Goal: Browse casually: Explore the website without a specific task or goal

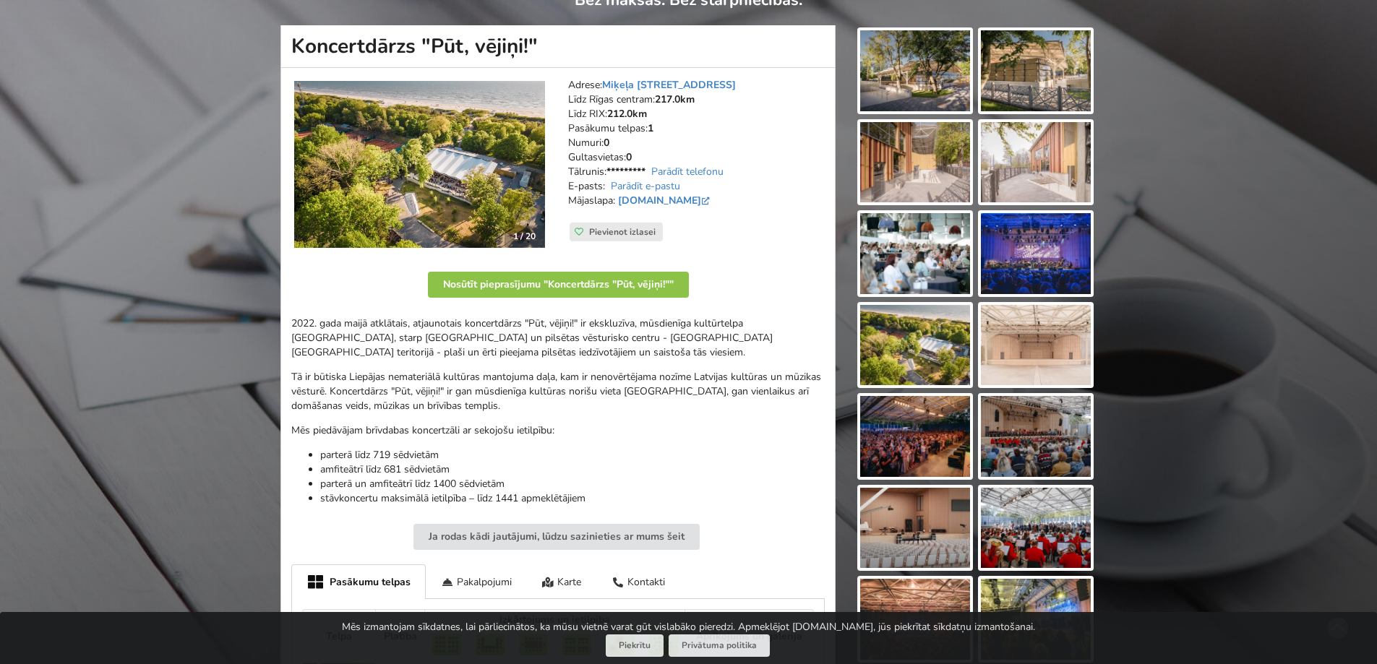
scroll to position [217, 0]
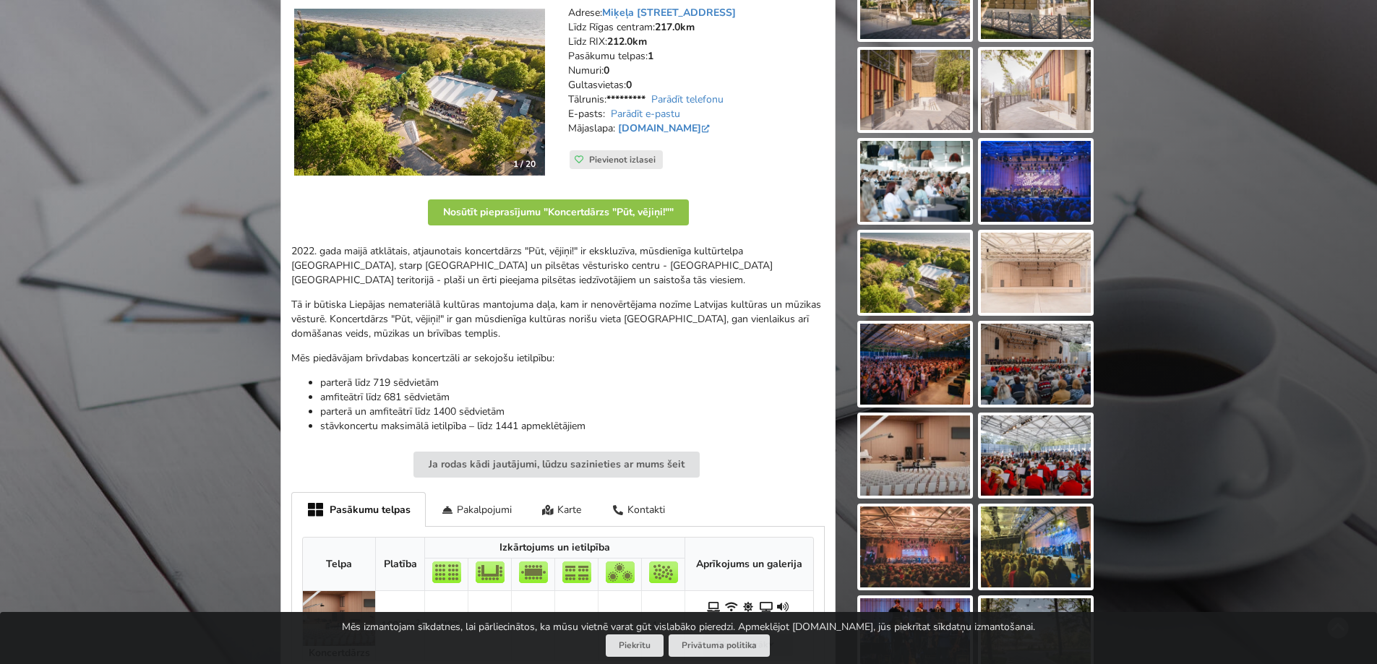
click at [926, 453] on img at bounding box center [915, 456] width 110 height 81
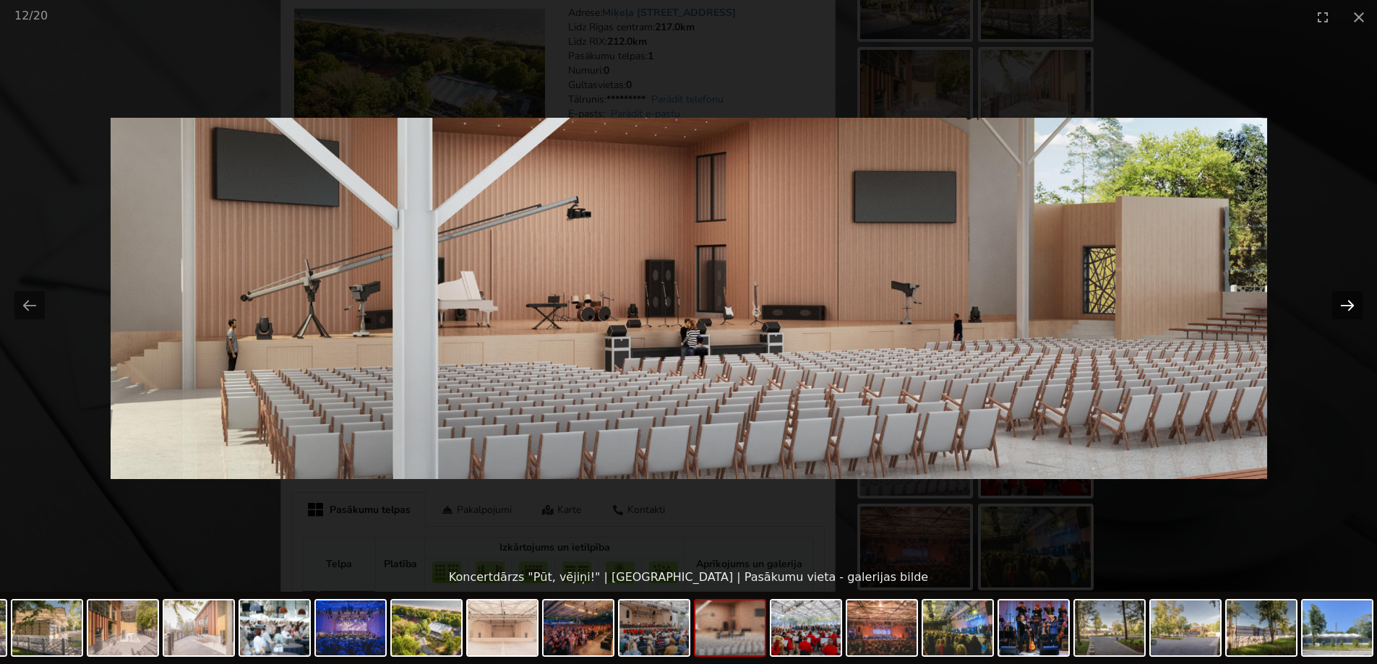
click at [1346, 312] on button "Next slide" at bounding box center [1348, 305] width 30 height 28
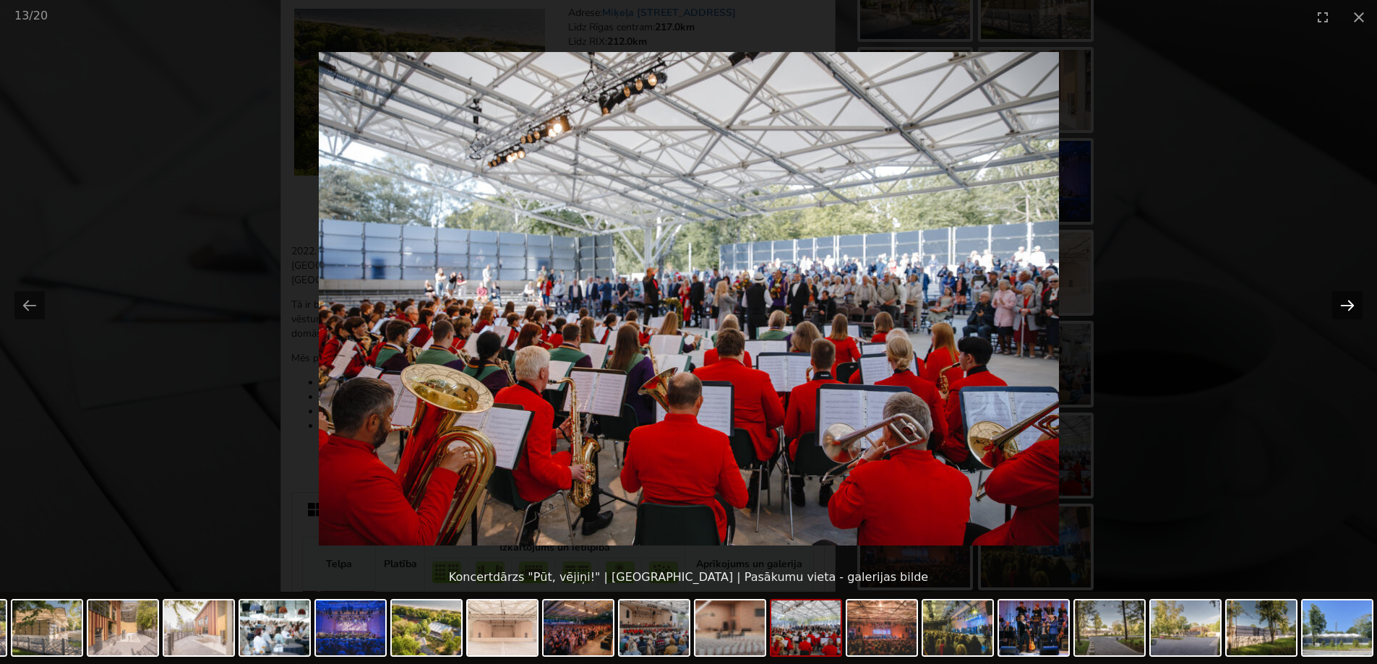
click at [1346, 310] on button "Next slide" at bounding box center [1348, 305] width 30 height 28
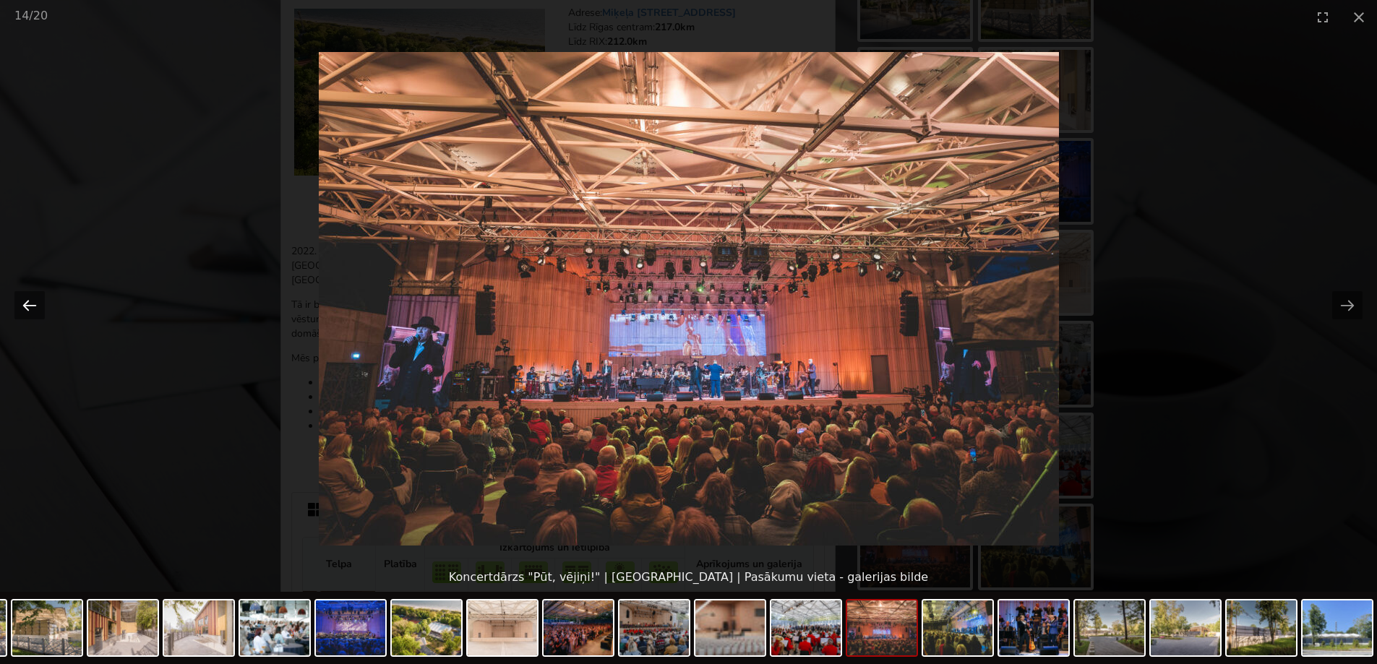
click at [28, 308] on button "Previous slide" at bounding box center [29, 305] width 30 height 28
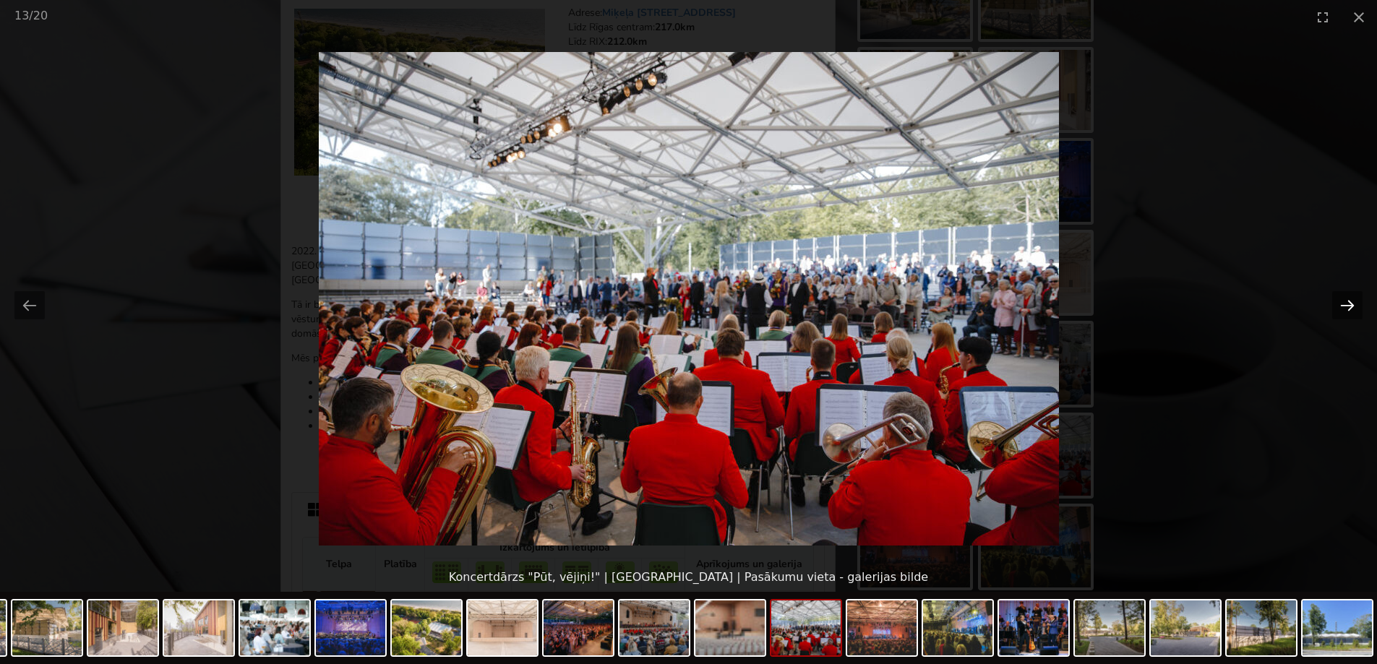
click at [1338, 302] on button "Next slide" at bounding box center [1348, 305] width 30 height 28
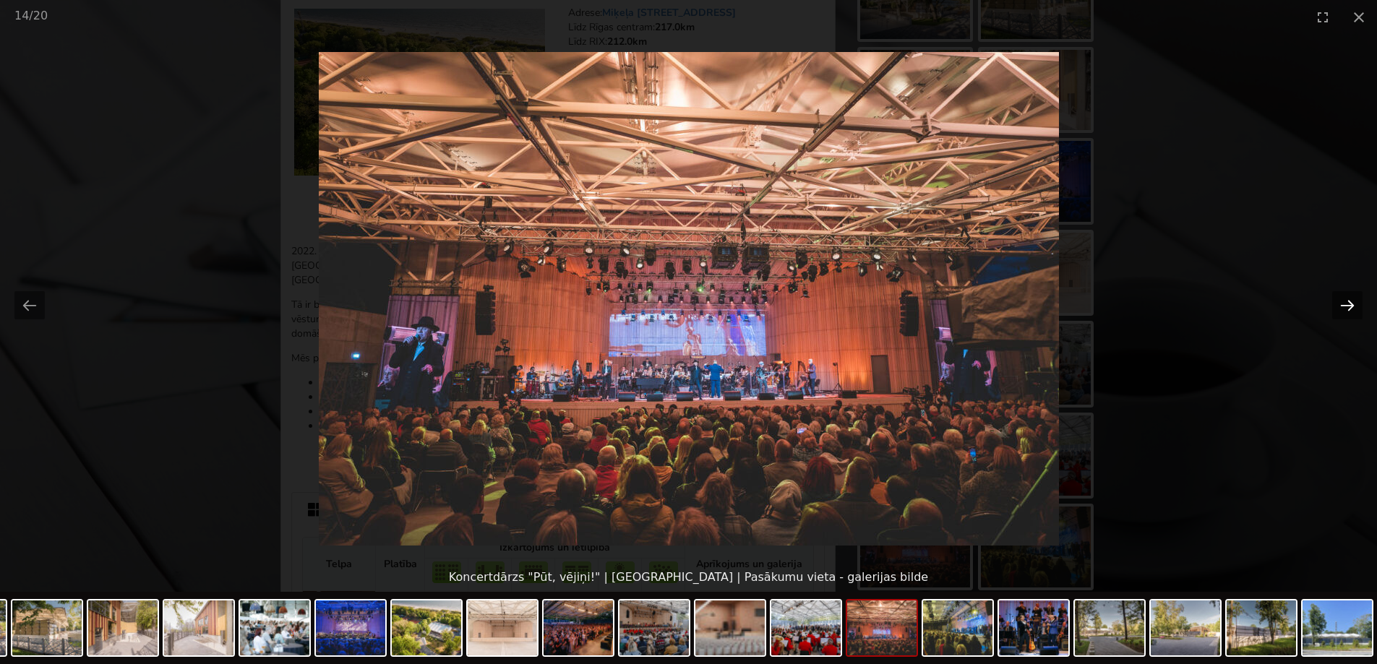
click at [1338, 302] on button "Next slide" at bounding box center [1348, 305] width 30 height 28
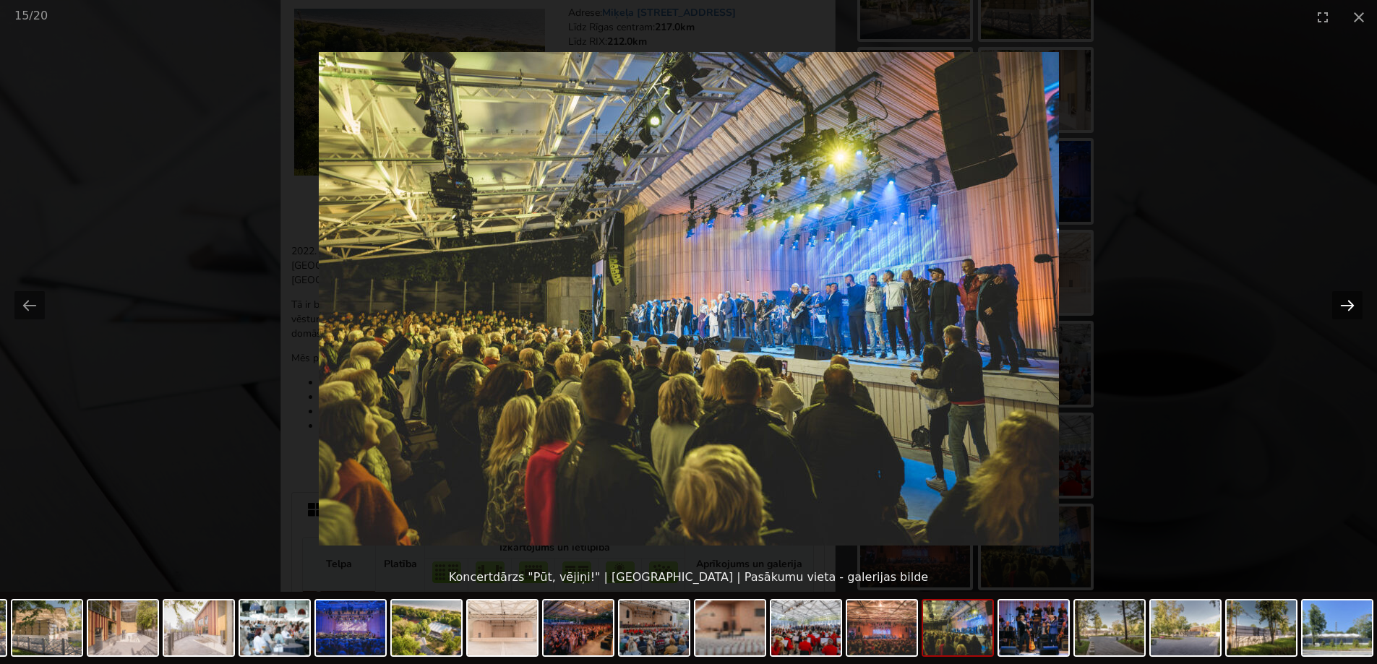
click at [1338, 302] on button "Next slide" at bounding box center [1348, 305] width 30 height 28
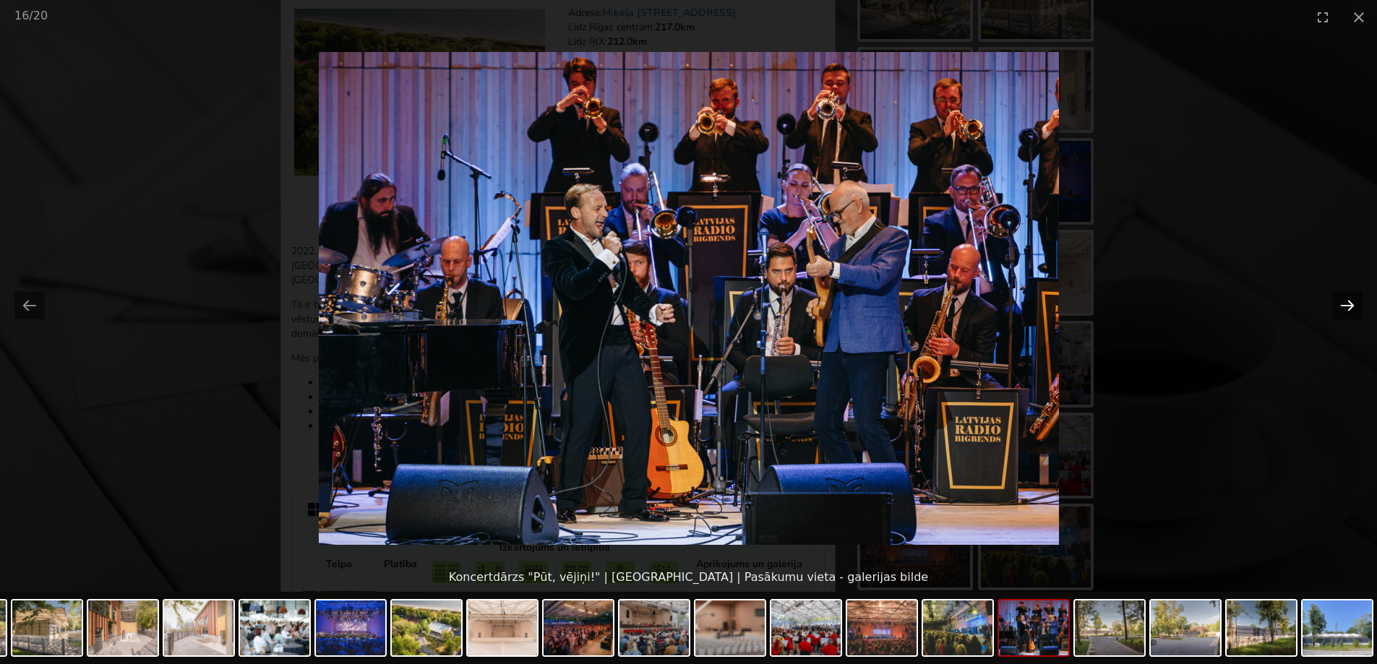
click at [1338, 302] on button "Next slide" at bounding box center [1348, 305] width 30 height 28
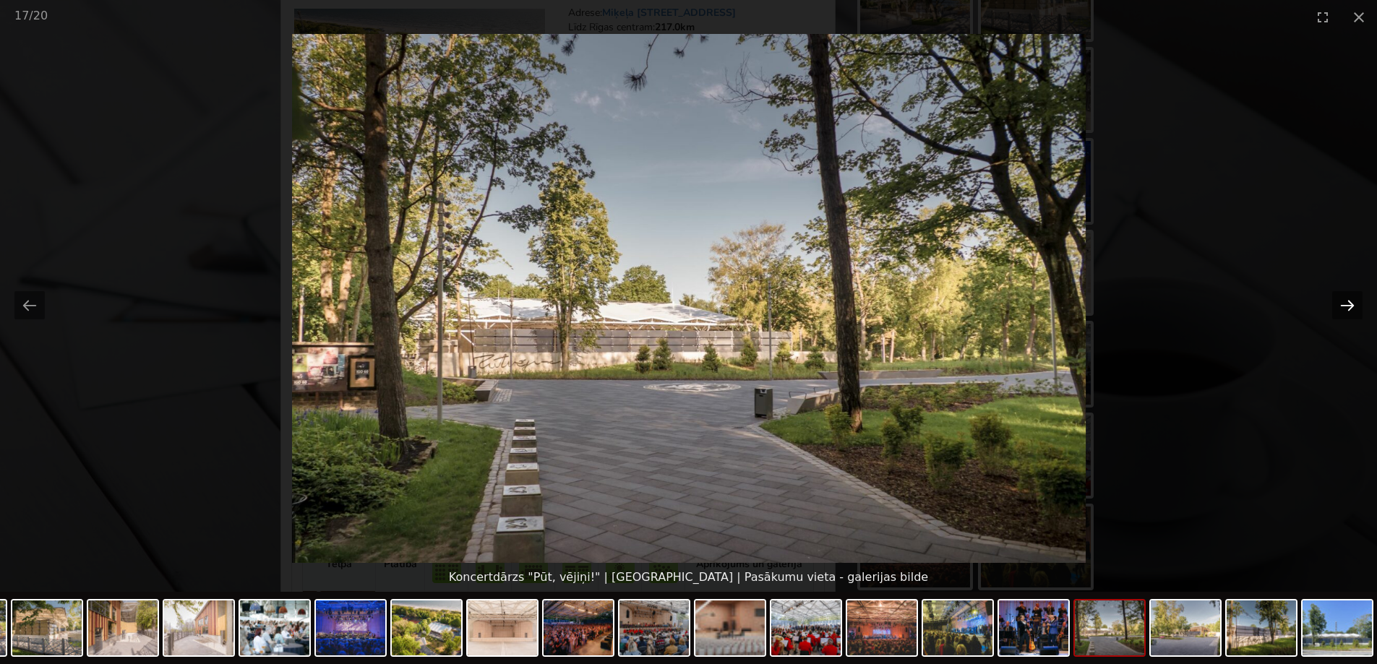
click at [1338, 302] on button "Next slide" at bounding box center [1348, 305] width 30 height 28
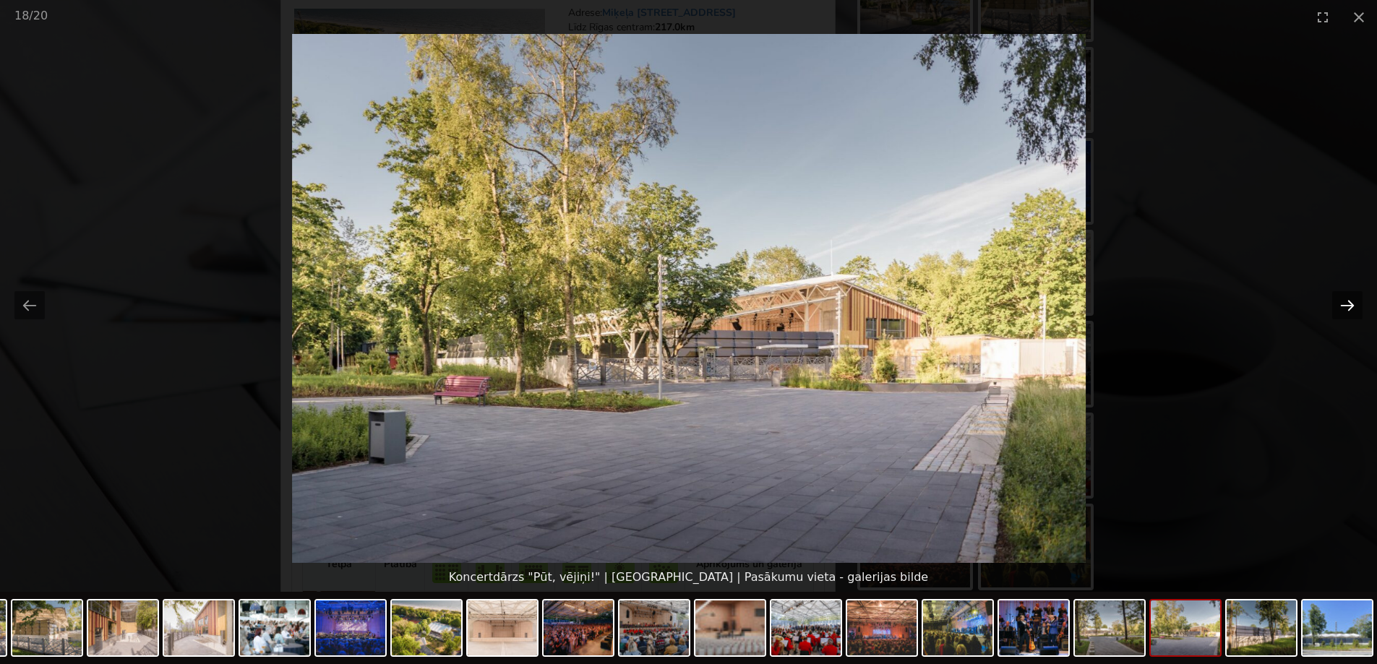
click at [1338, 302] on button "Next slide" at bounding box center [1348, 305] width 30 height 28
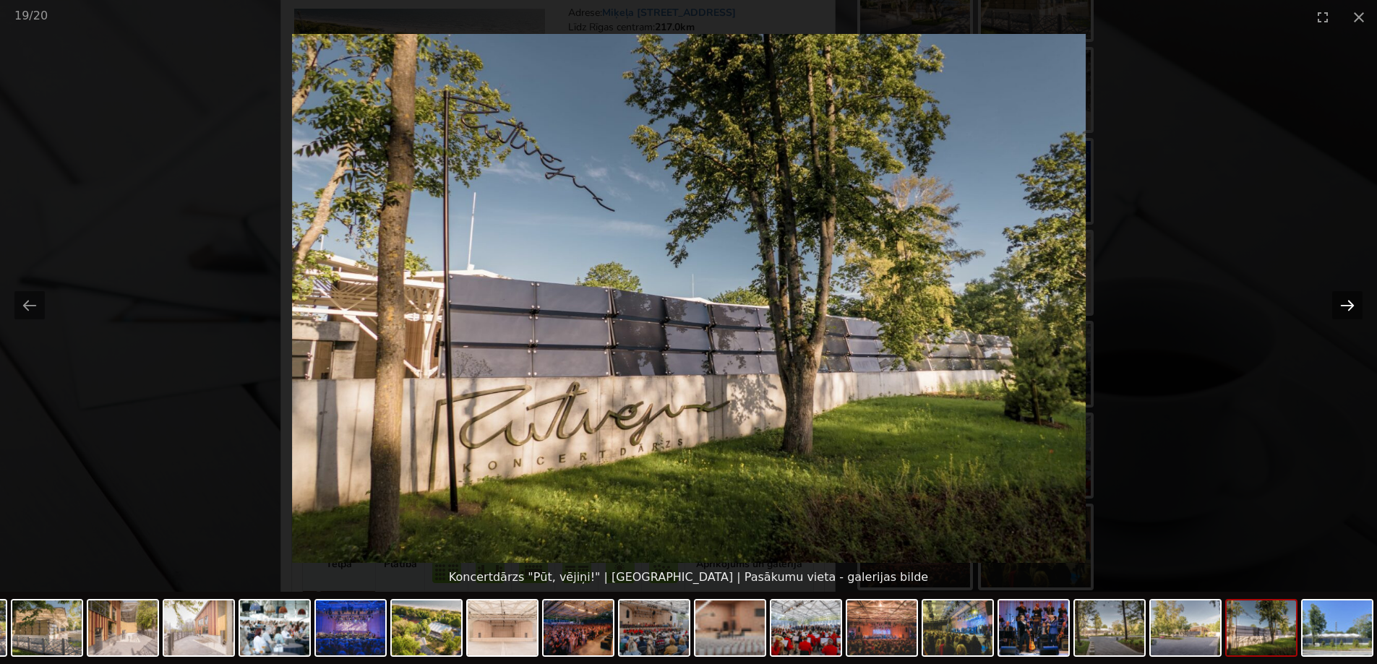
click at [1338, 302] on button "Next slide" at bounding box center [1348, 305] width 30 height 28
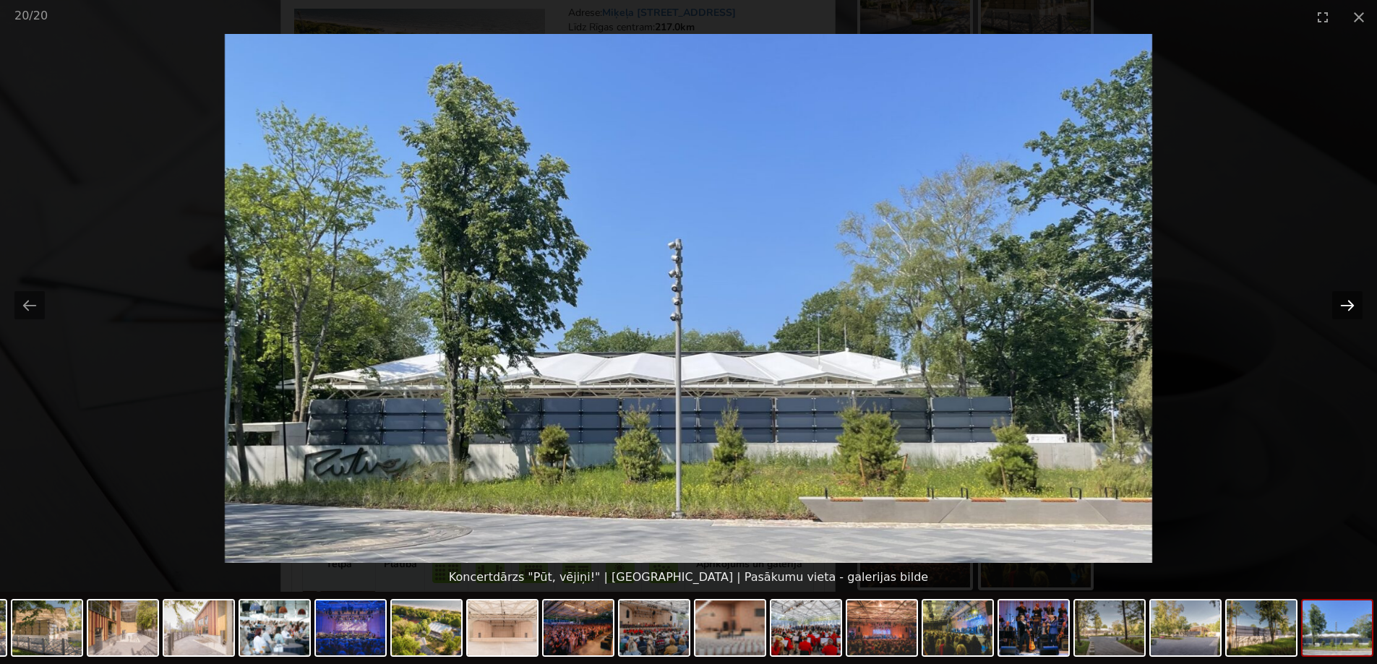
click at [1338, 302] on button "Next slide" at bounding box center [1348, 305] width 30 height 28
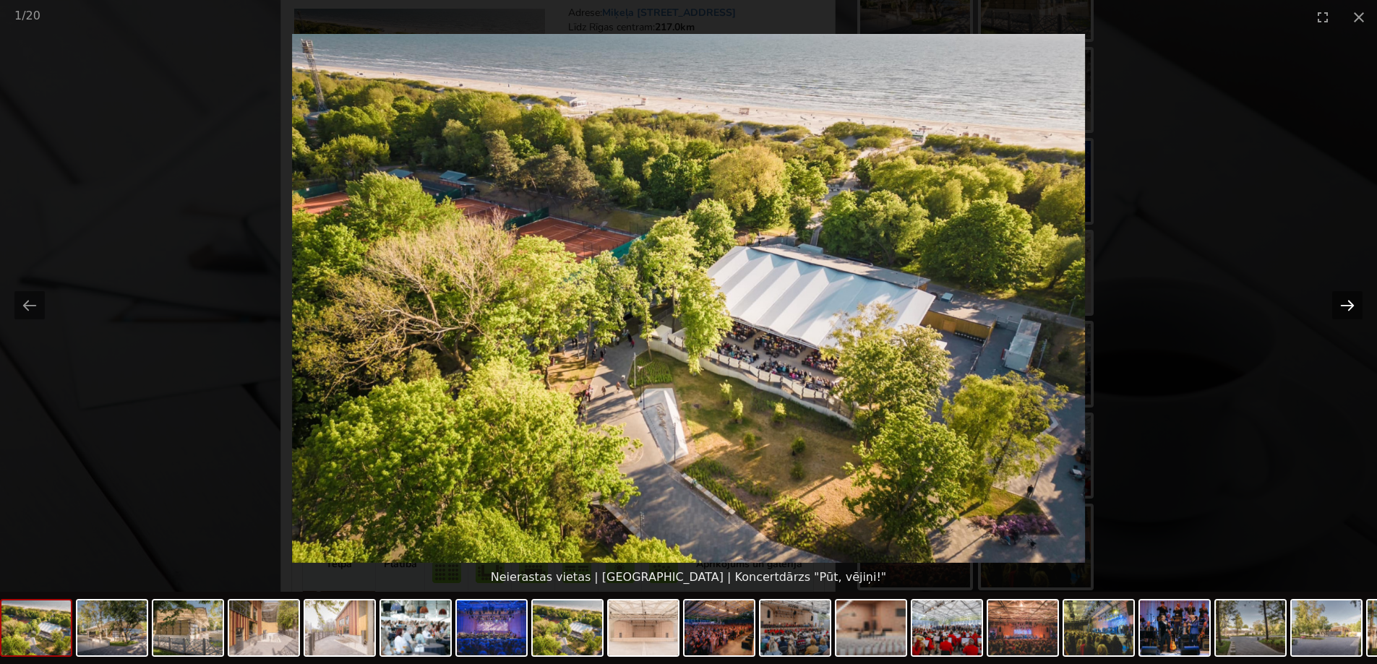
click at [1338, 302] on button "Next slide" at bounding box center [1348, 305] width 30 height 28
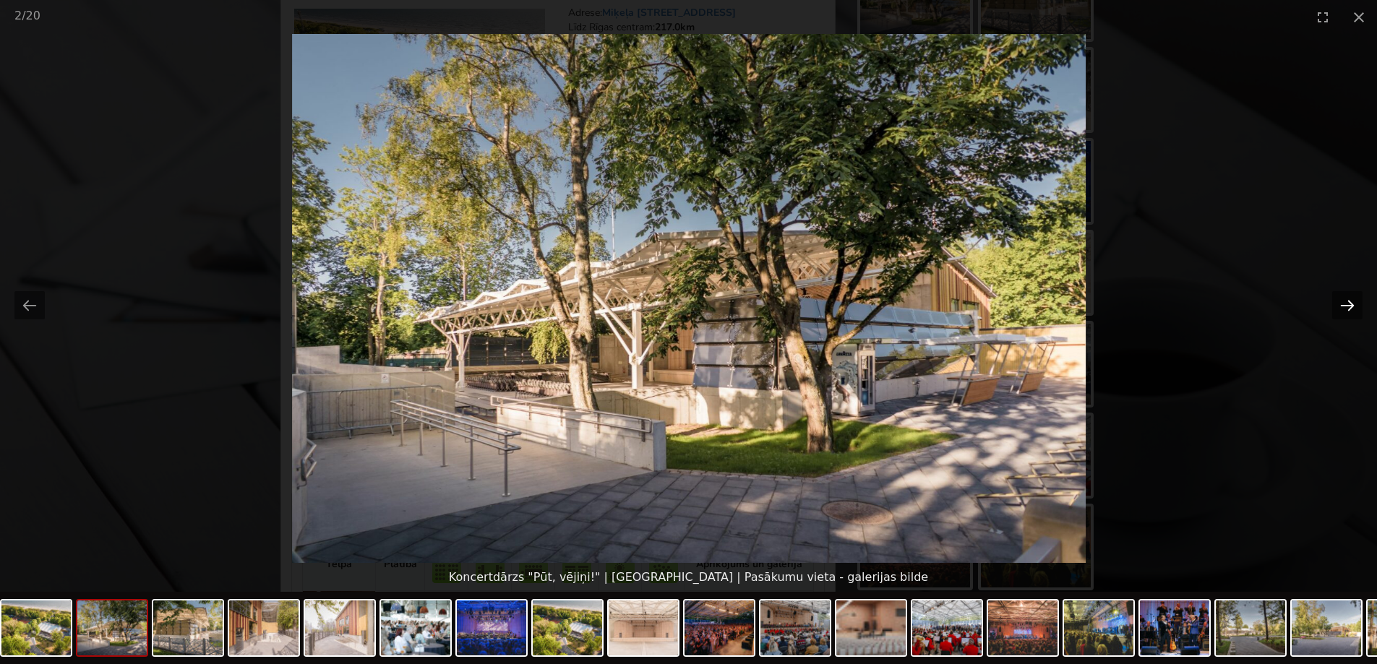
click at [1338, 302] on button "Next slide" at bounding box center [1348, 305] width 30 height 28
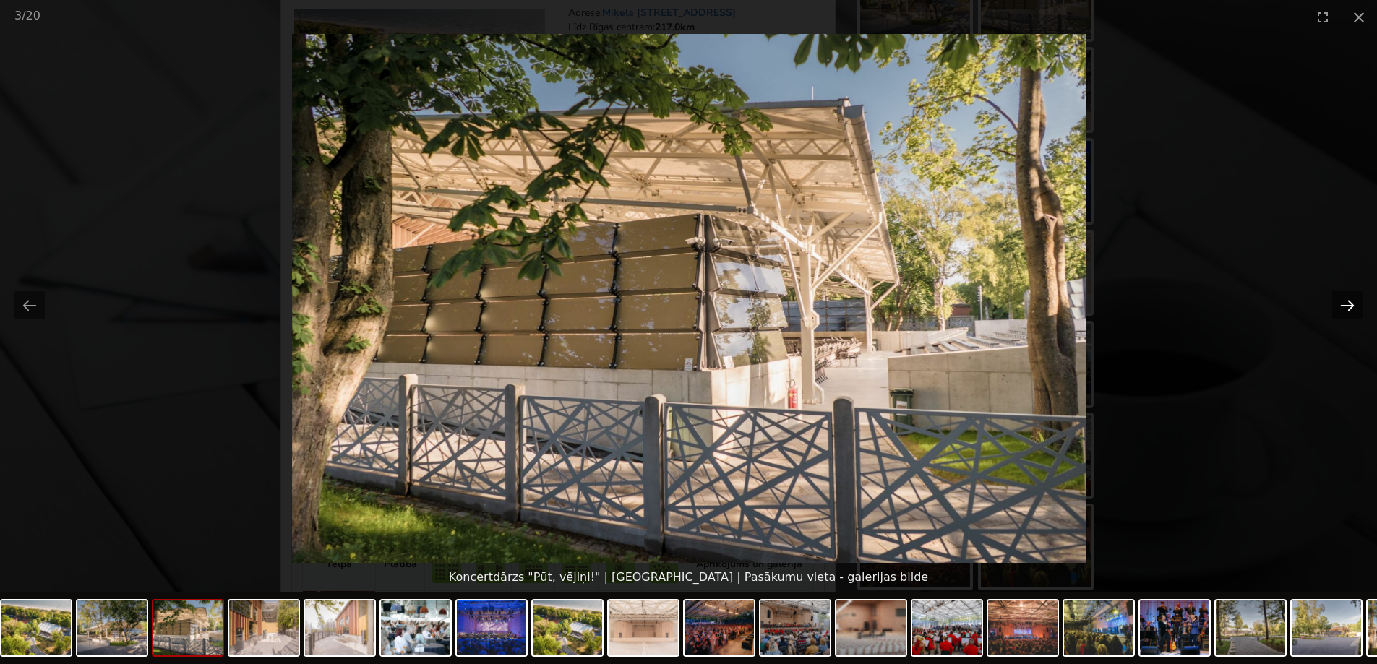
click at [1338, 302] on button "Next slide" at bounding box center [1348, 305] width 30 height 28
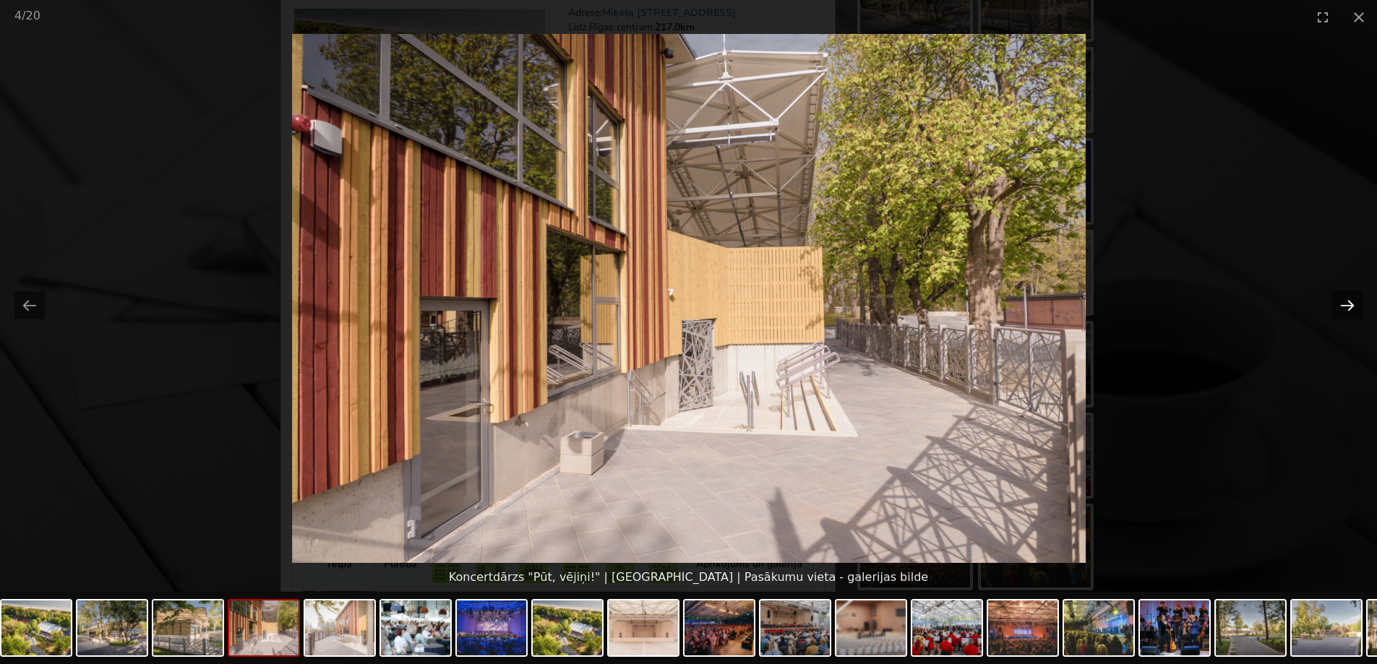
click at [1338, 302] on button "Next slide" at bounding box center [1348, 305] width 30 height 28
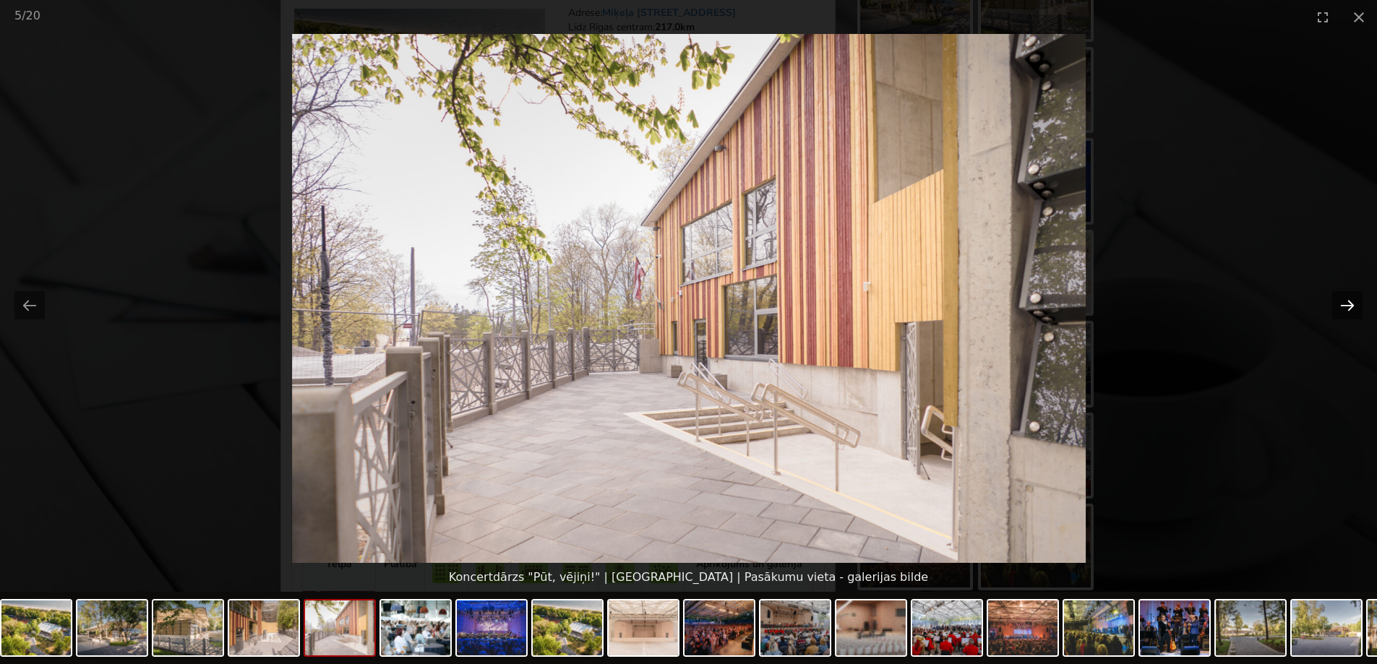
click at [1338, 302] on button "Next slide" at bounding box center [1348, 305] width 30 height 28
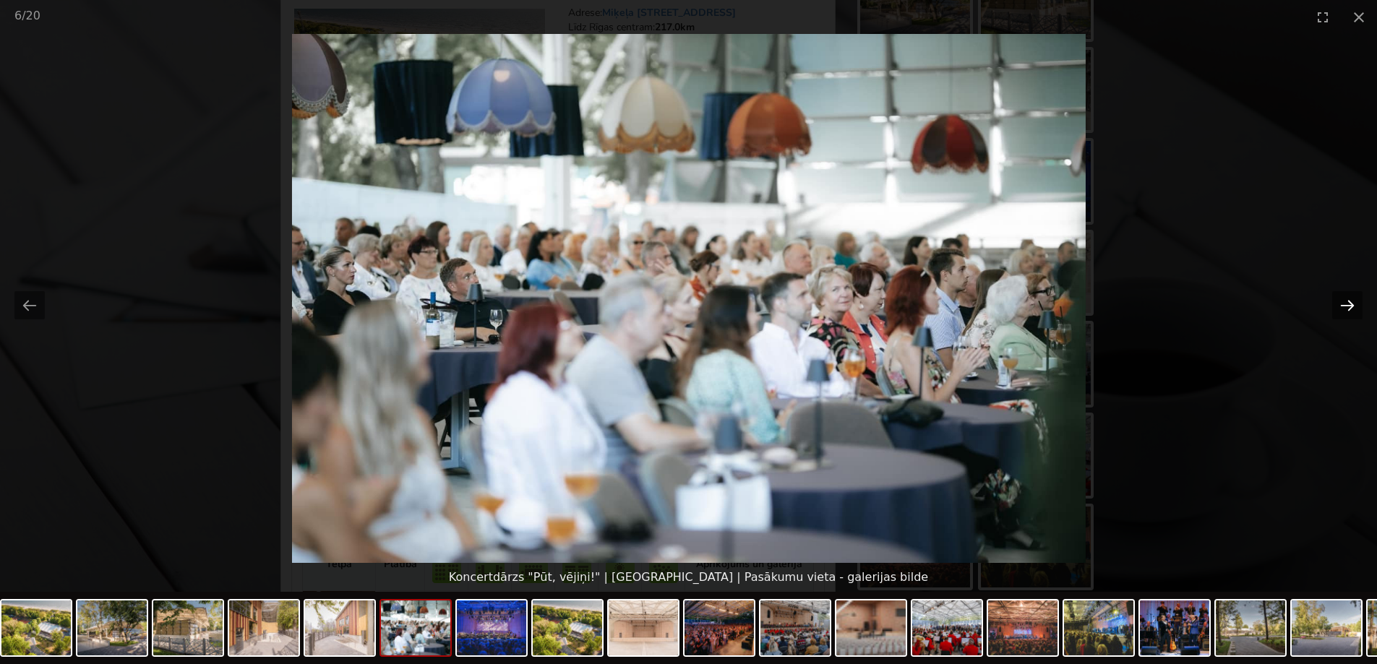
click at [1338, 302] on button "Next slide" at bounding box center [1348, 305] width 30 height 28
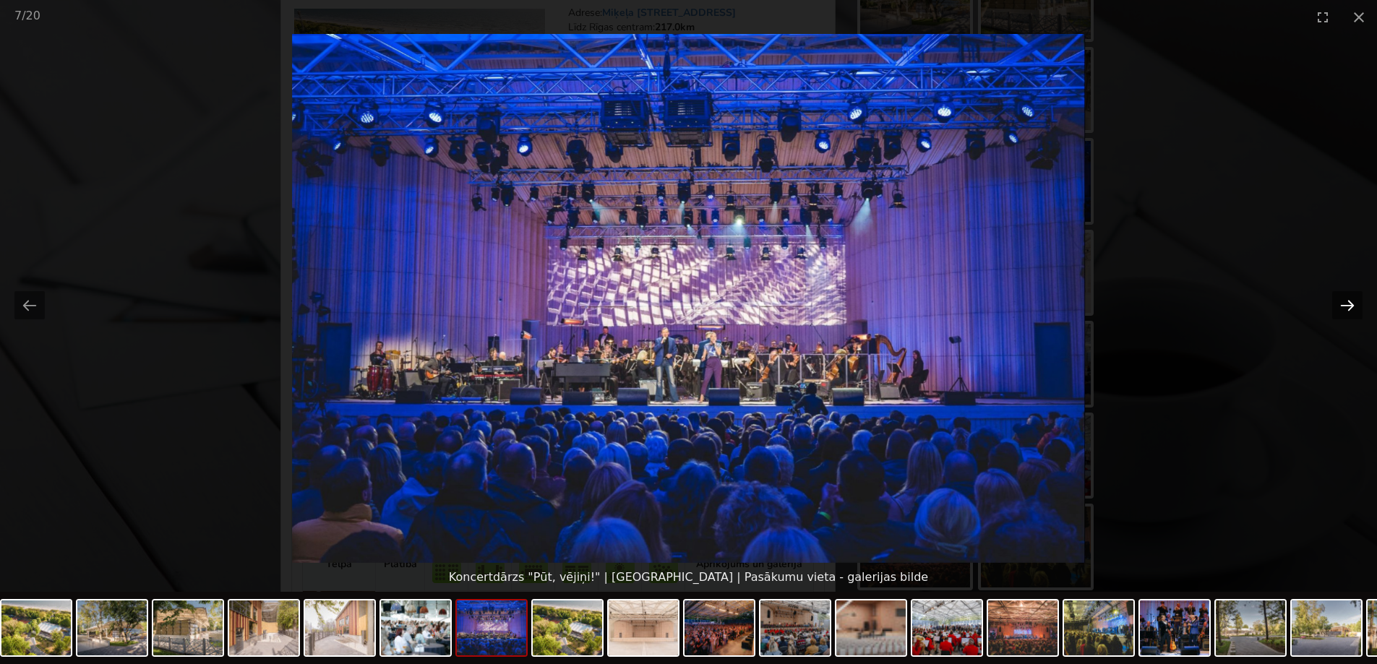
click at [1338, 302] on button "Next slide" at bounding box center [1348, 305] width 30 height 28
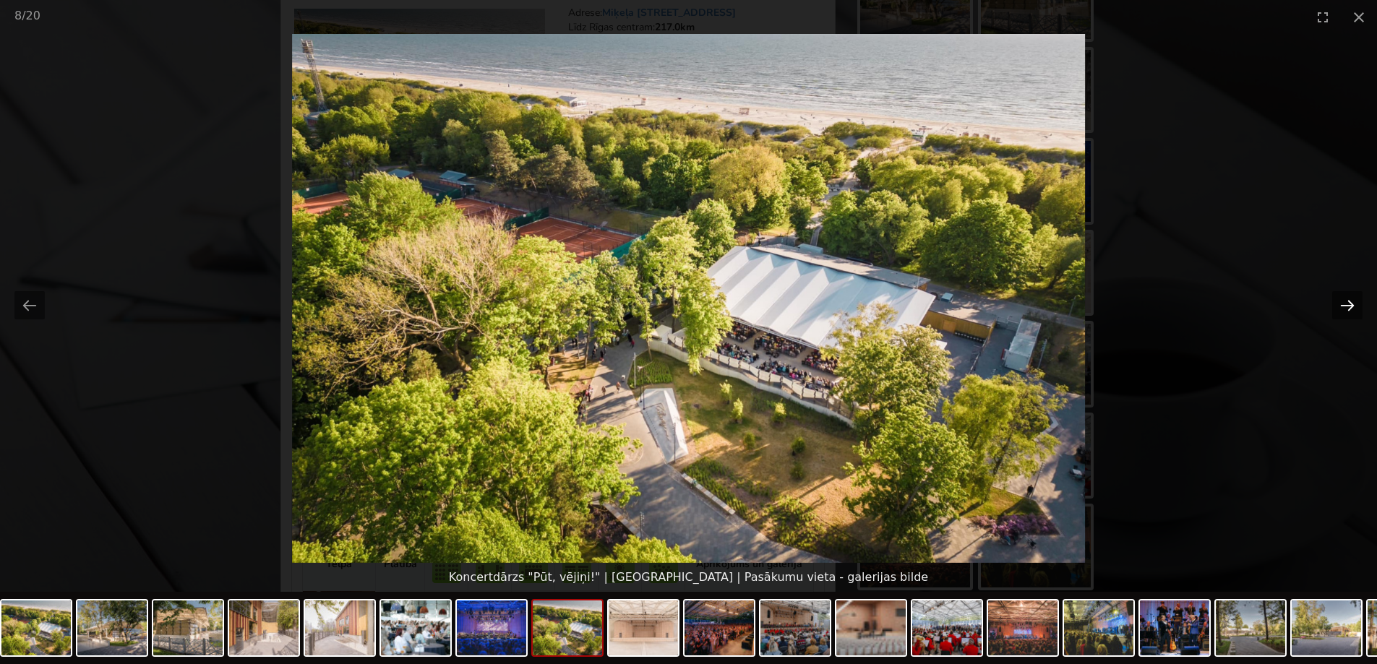
click at [1338, 302] on button "Next slide" at bounding box center [1348, 305] width 30 height 28
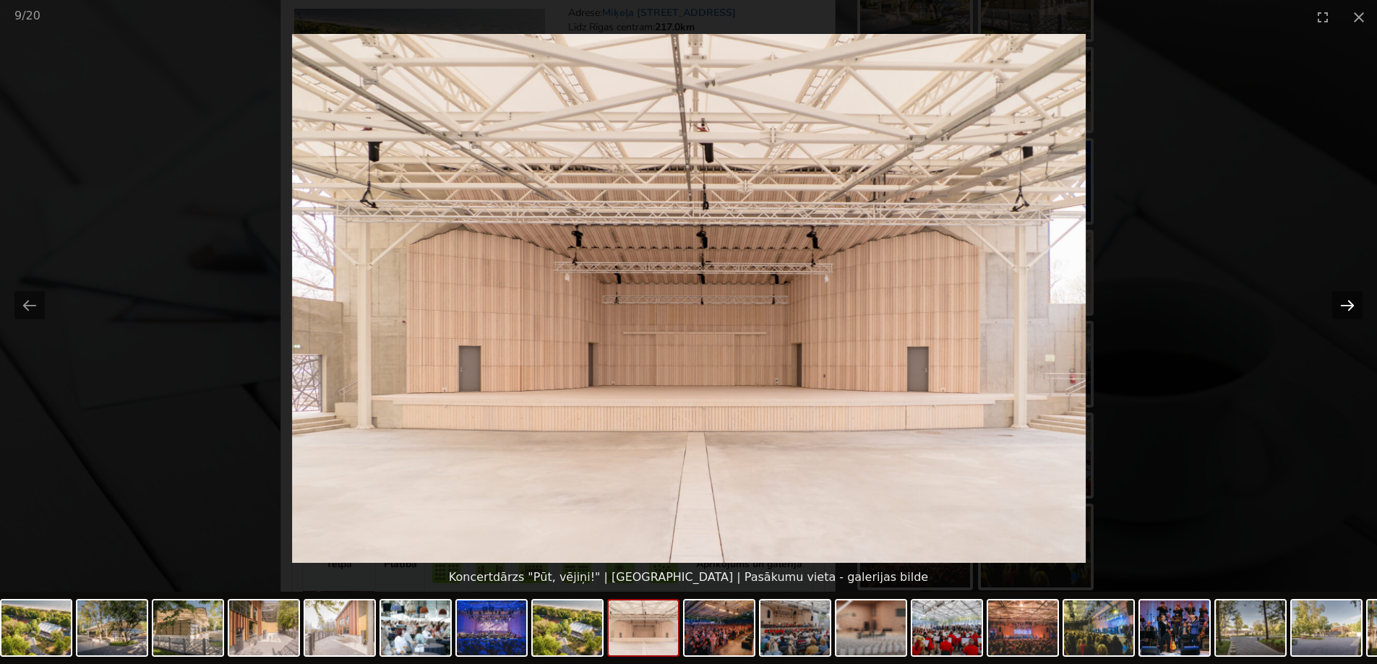
click at [1338, 302] on button "Next slide" at bounding box center [1348, 305] width 30 height 28
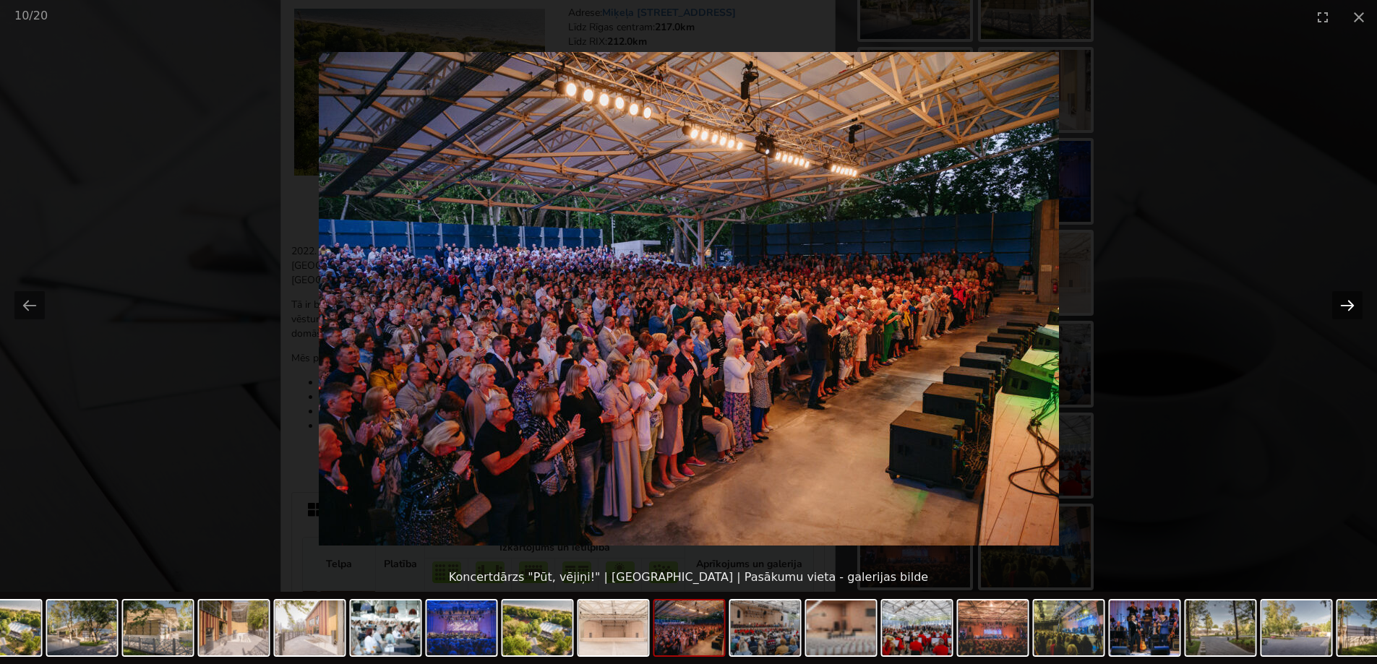
click at [1338, 302] on button "Next slide" at bounding box center [1348, 305] width 30 height 28
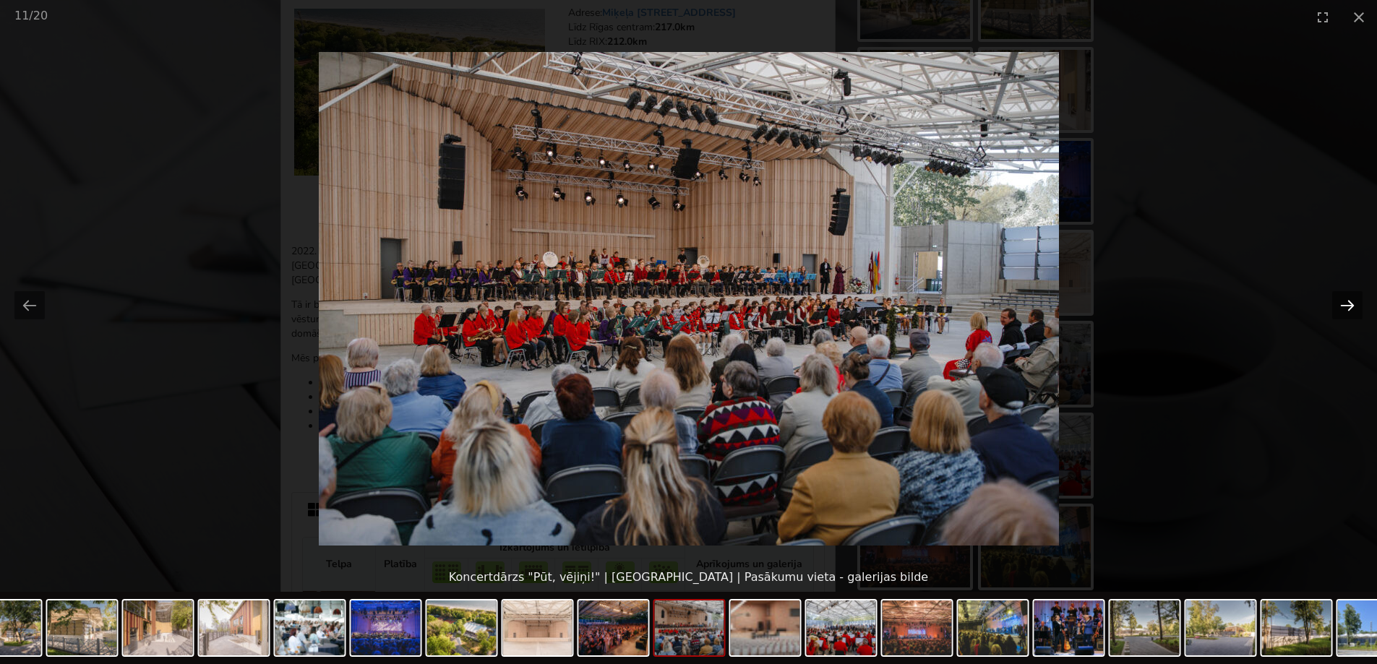
click at [1338, 302] on button "Next slide" at bounding box center [1348, 305] width 30 height 28
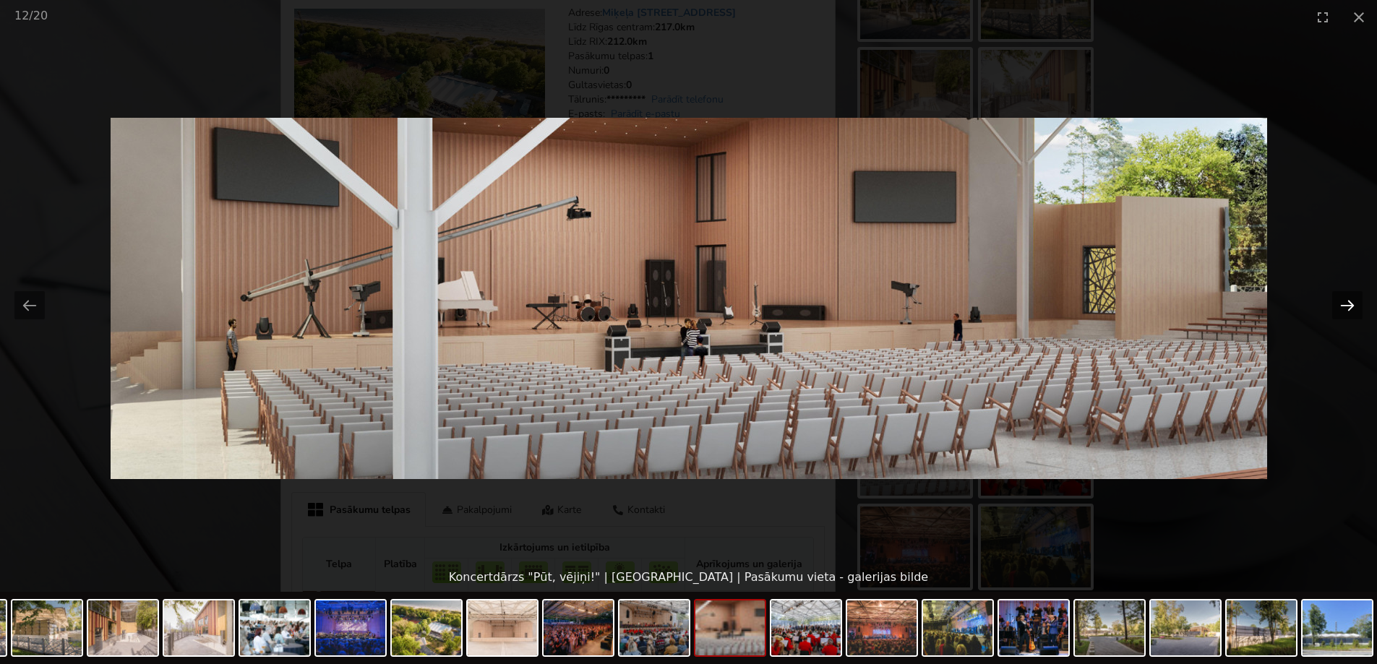
click at [1352, 313] on button "Next slide" at bounding box center [1348, 305] width 30 height 28
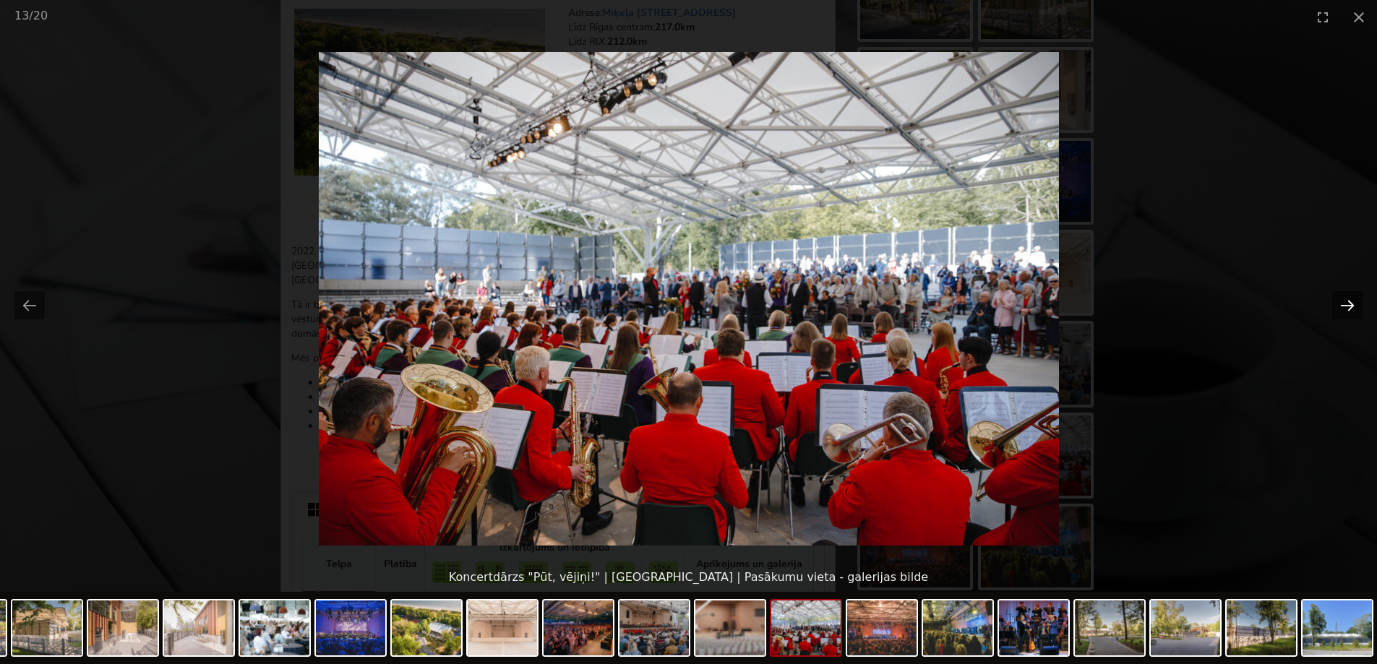
click at [1335, 296] on button "Next slide" at bounding box center [1348, 305] width 30 height 28
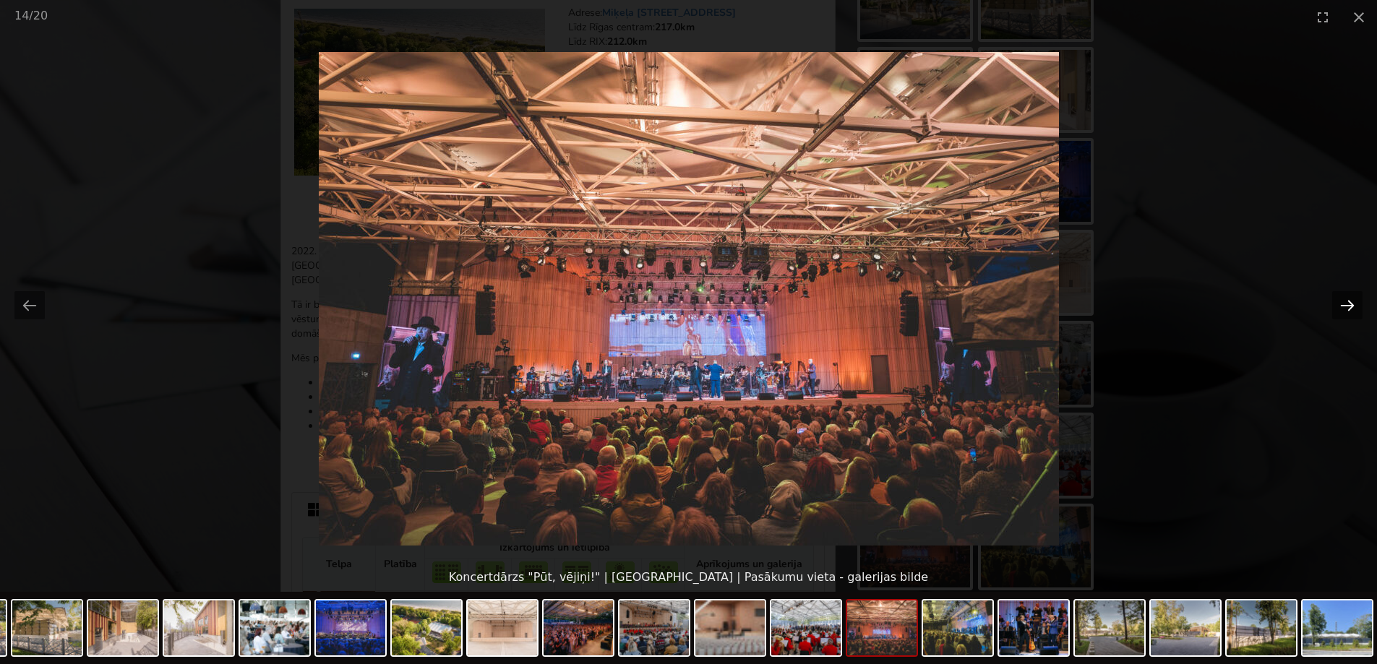
click at [1341, 302] on button "Next slide" at bounding box center [1348, 305] width 30 height 28
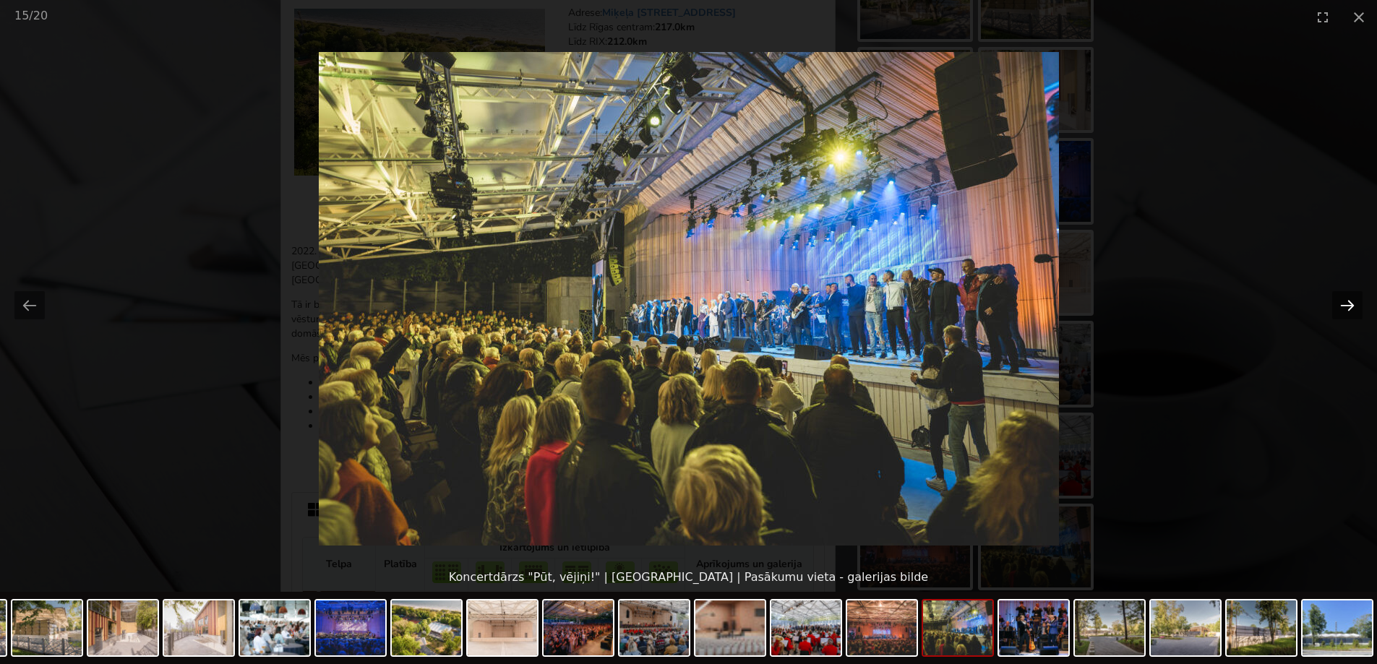
click at [1341, 302] on button "Next slide" at bounding box center [1348, 305] width 30 height 28
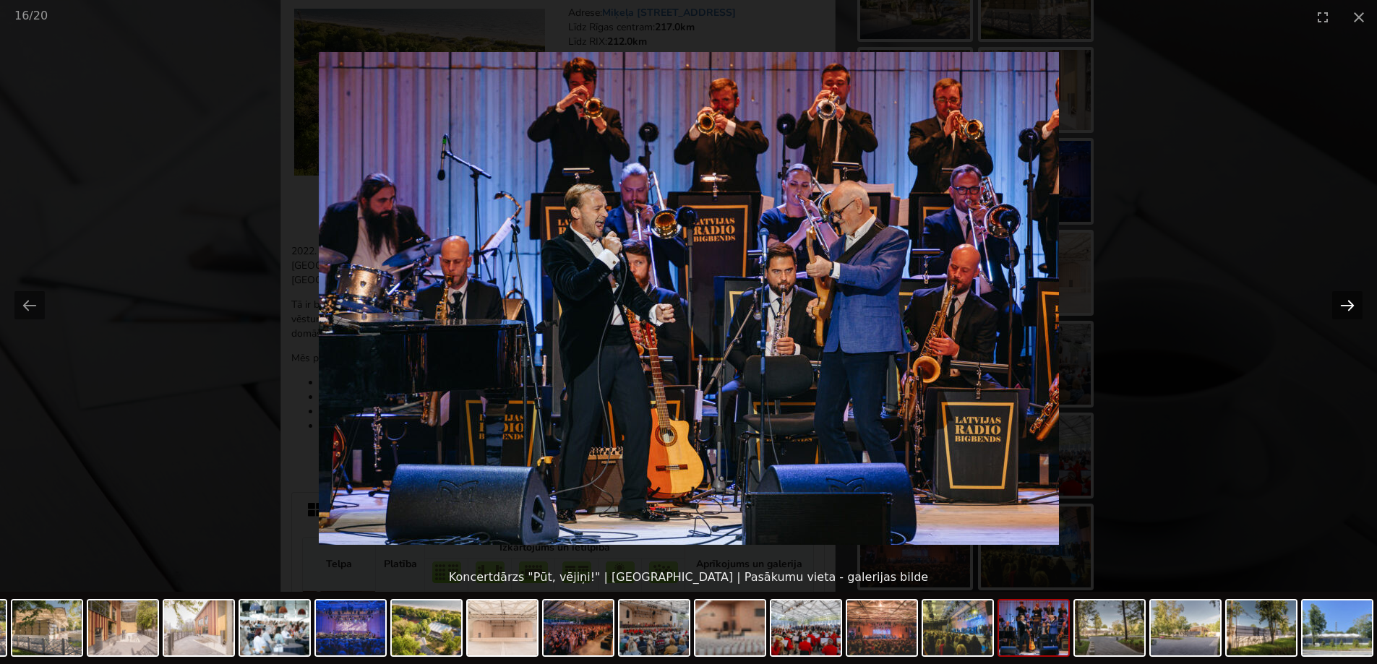
click at [1341, 302] on button "Next slide" at bounding box center [1348, 305] width 30 height 28
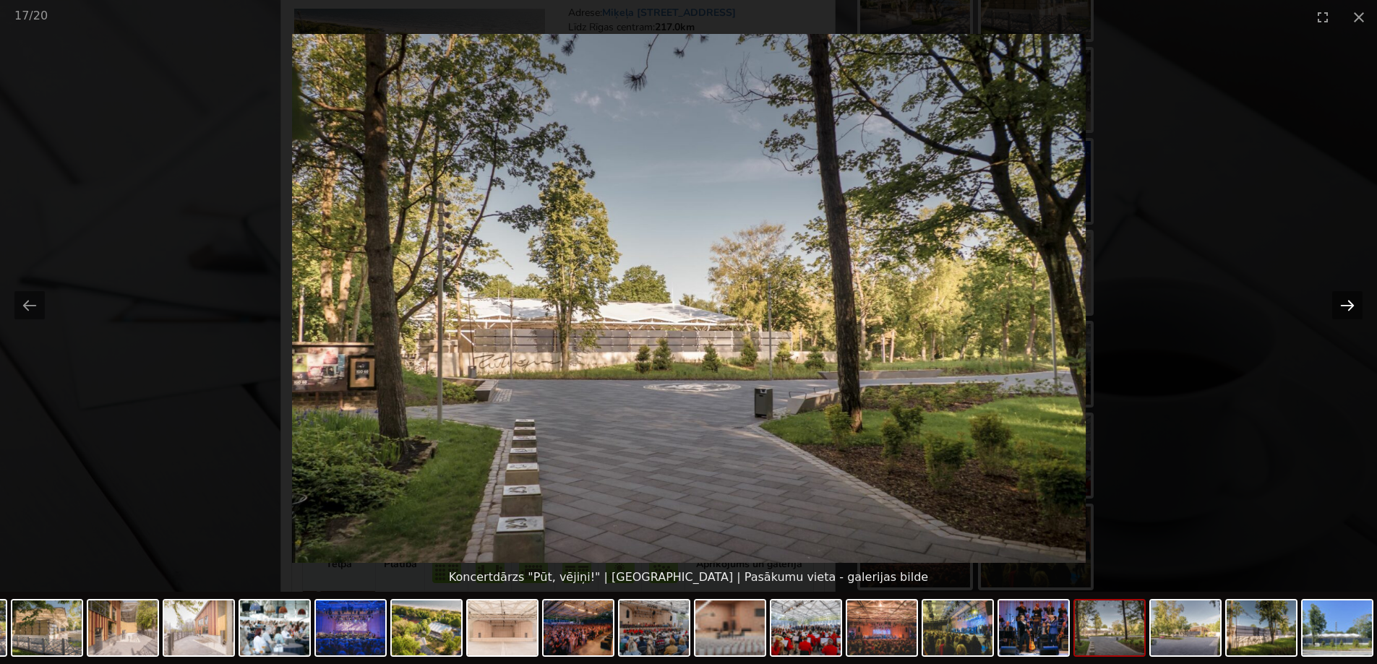
click at [1341, 302] on button "Next slide" at bounding box center [1348, 305] width 30 height 28
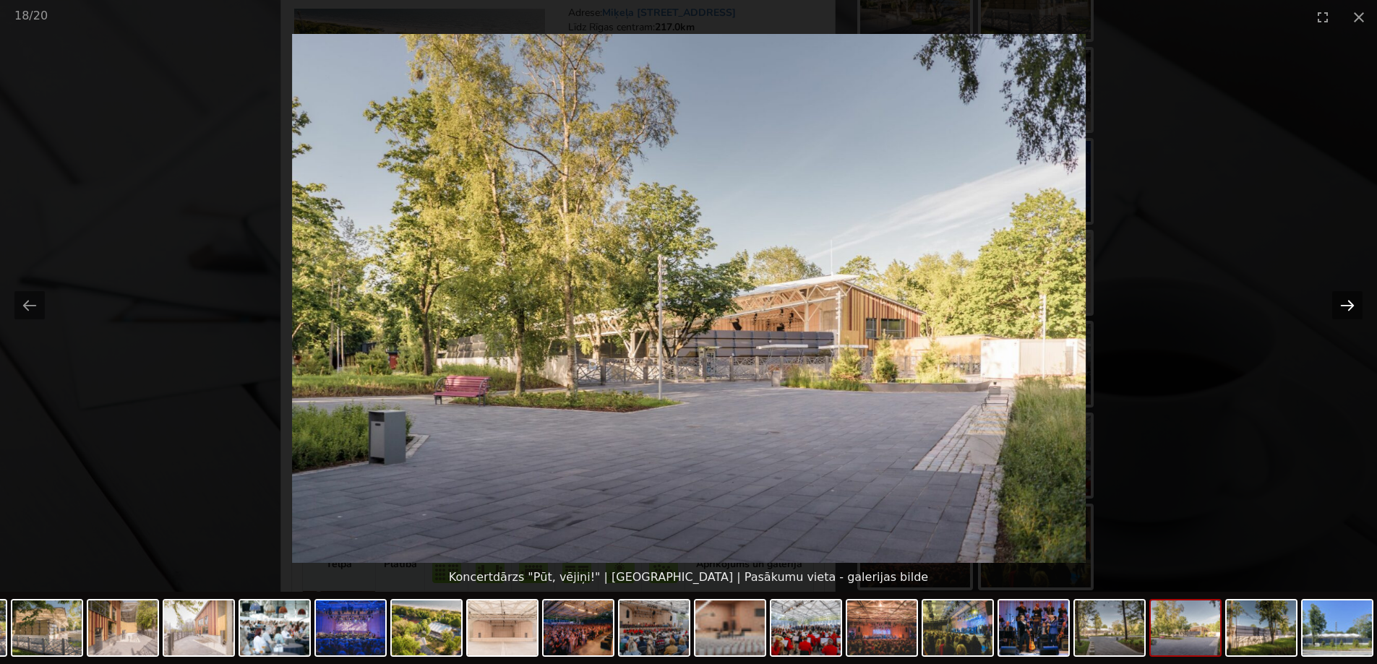
click at [1341, 302] on button "Next slide" at bounding box center [1348, 305] width 30 height 28
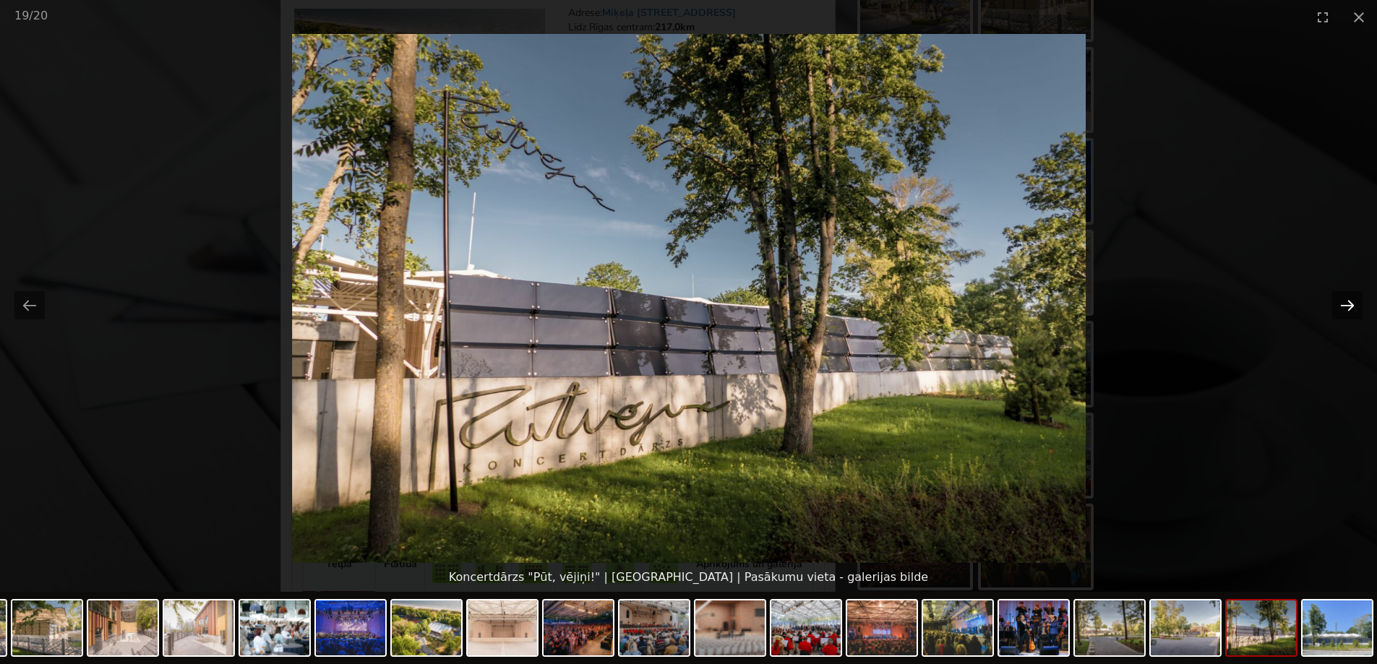
click at [1341, 302] on button "Next slide" at bounding box center [1348, 305] width 30 height 28
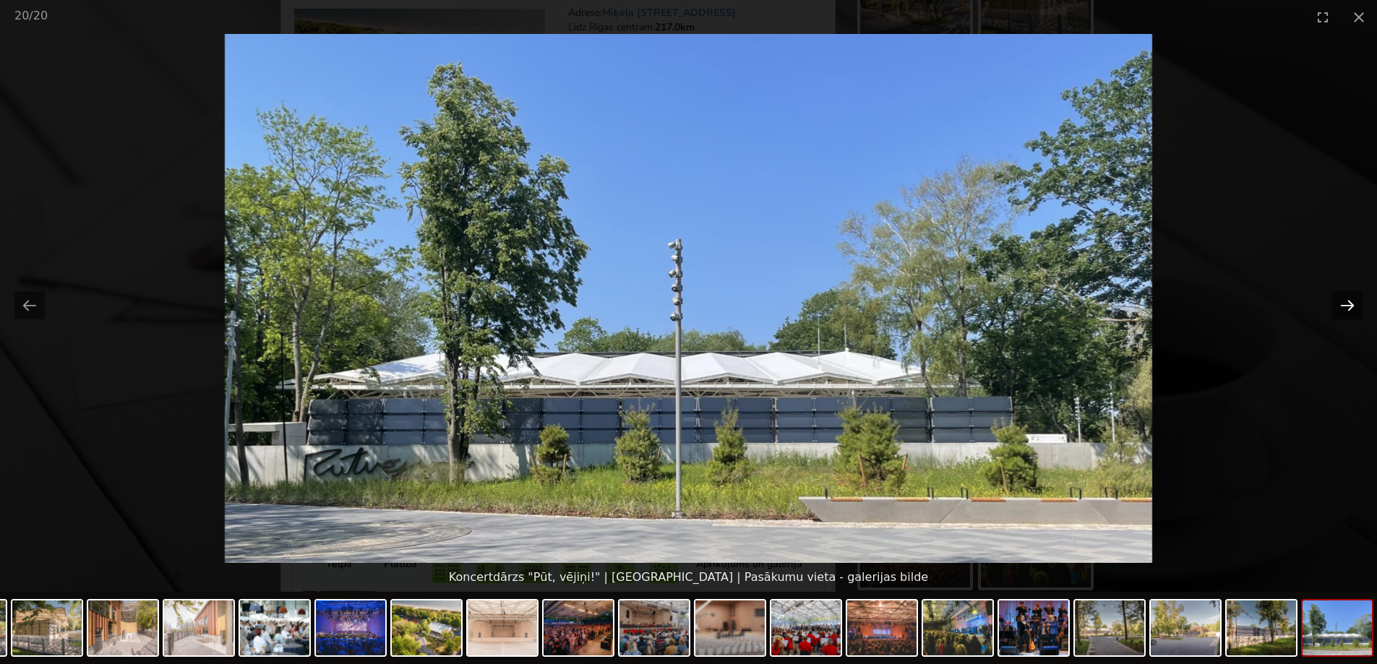
click at [1341, 302] on button "Next slide" at bounding box center [1348, 305] width 30 height 28
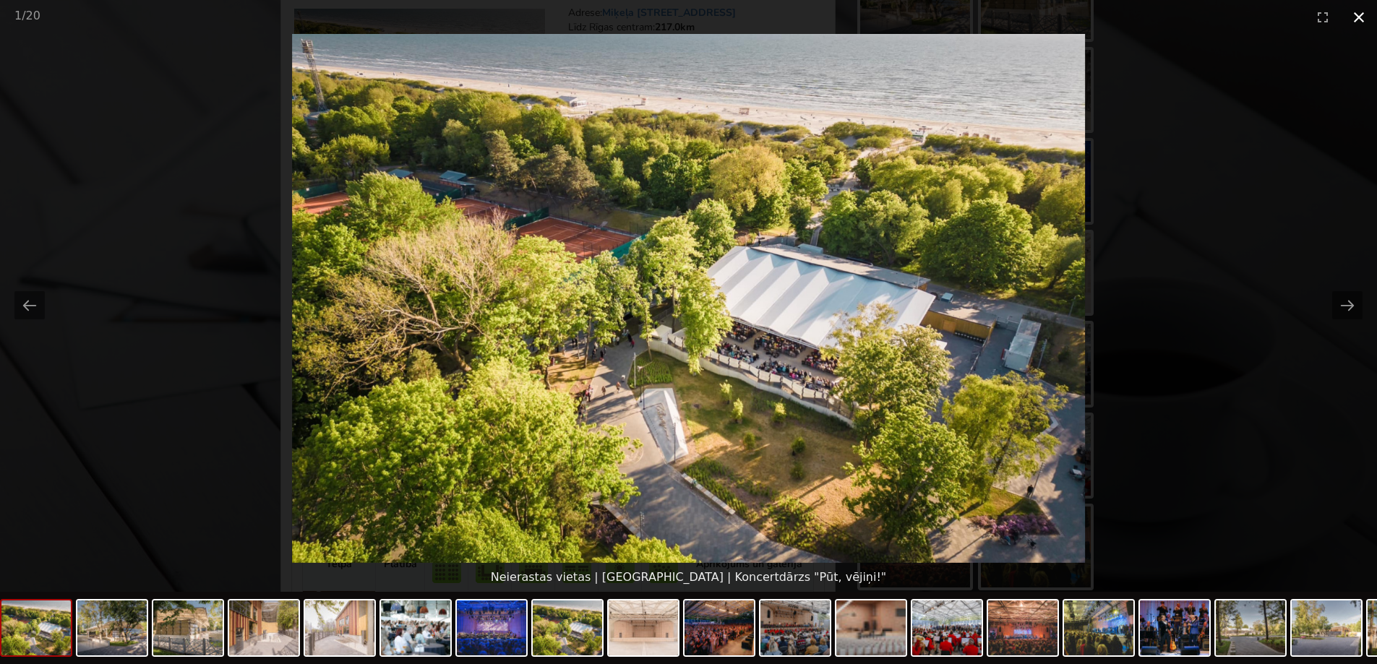
click at [1358, 12] on button "Close gallery" at bounding box center [1359, 17] width 36 height 34
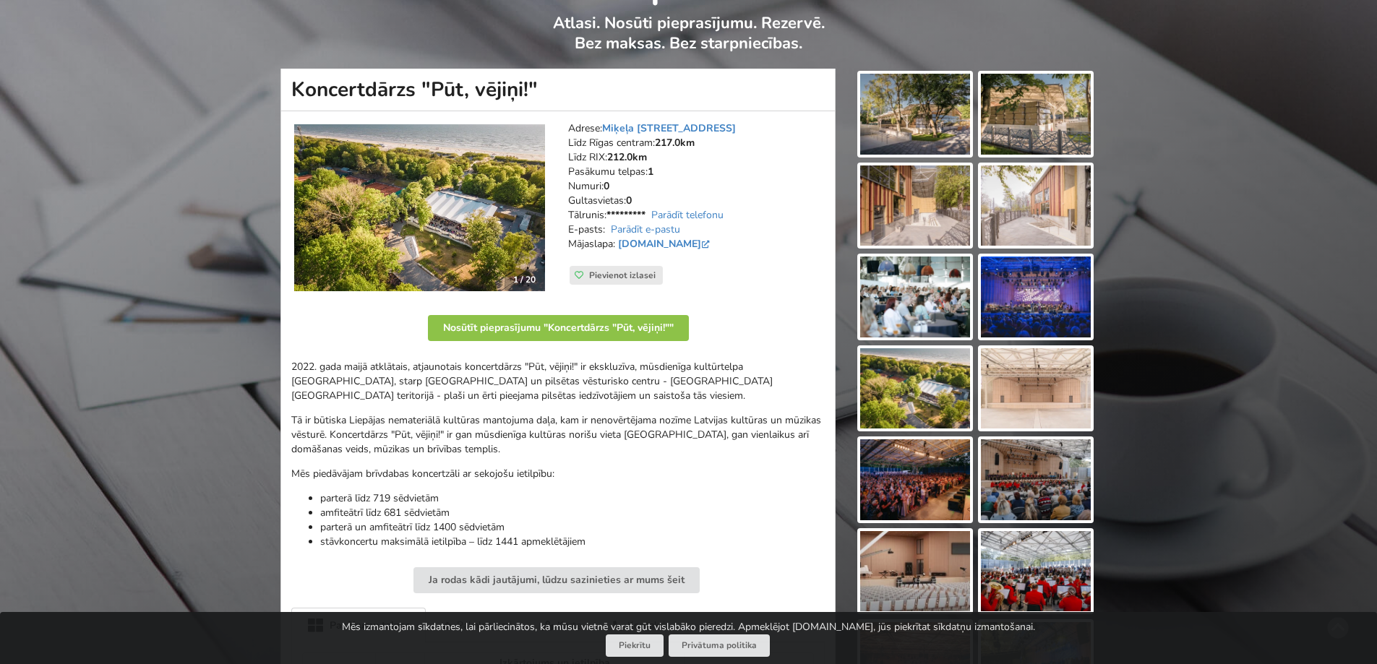
scroll to position [0, 0]
